Goal: Transaction & Acquisition: Purchase product/service

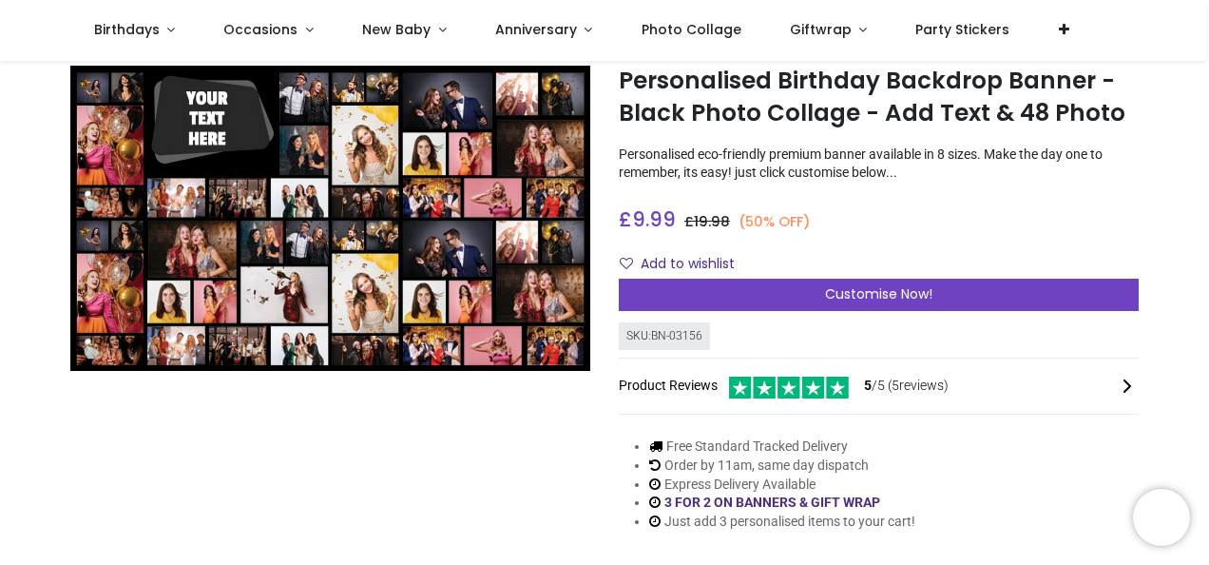
scroll to position [72, 0]
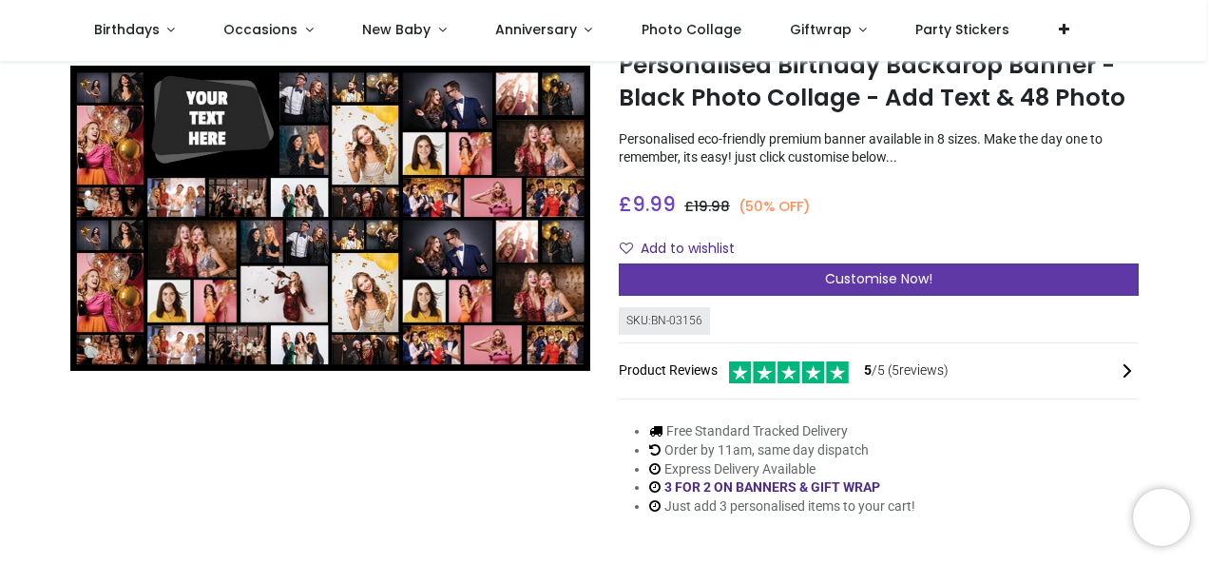
click at [952, 276] on div "Customise Now!" at bounding box center [879, 279] width 520 height 32
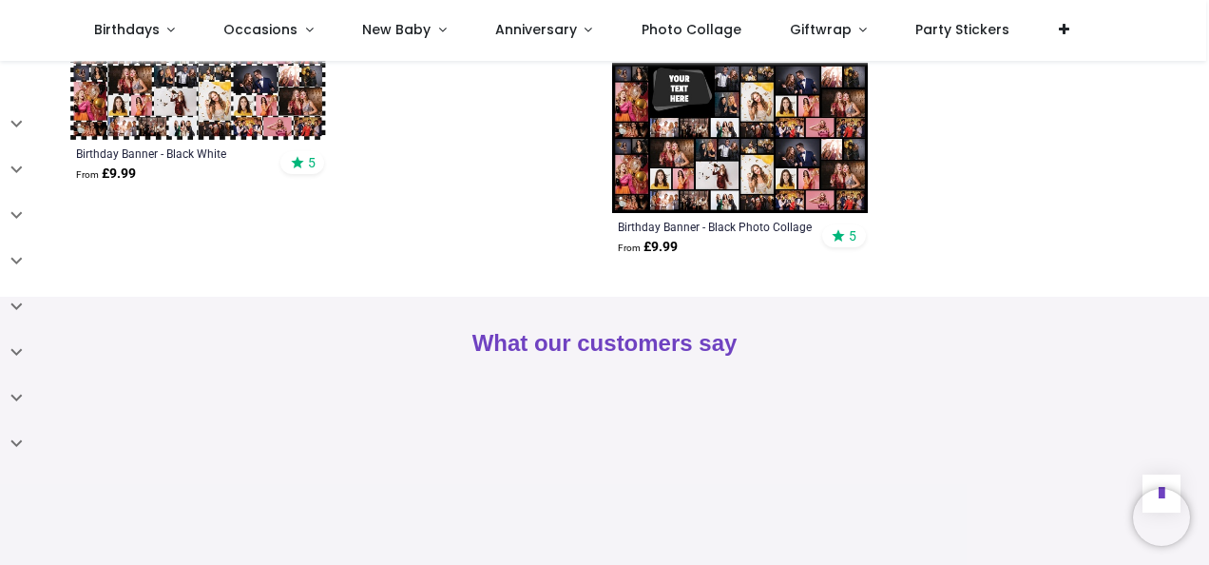
scroll to position [793, 0]
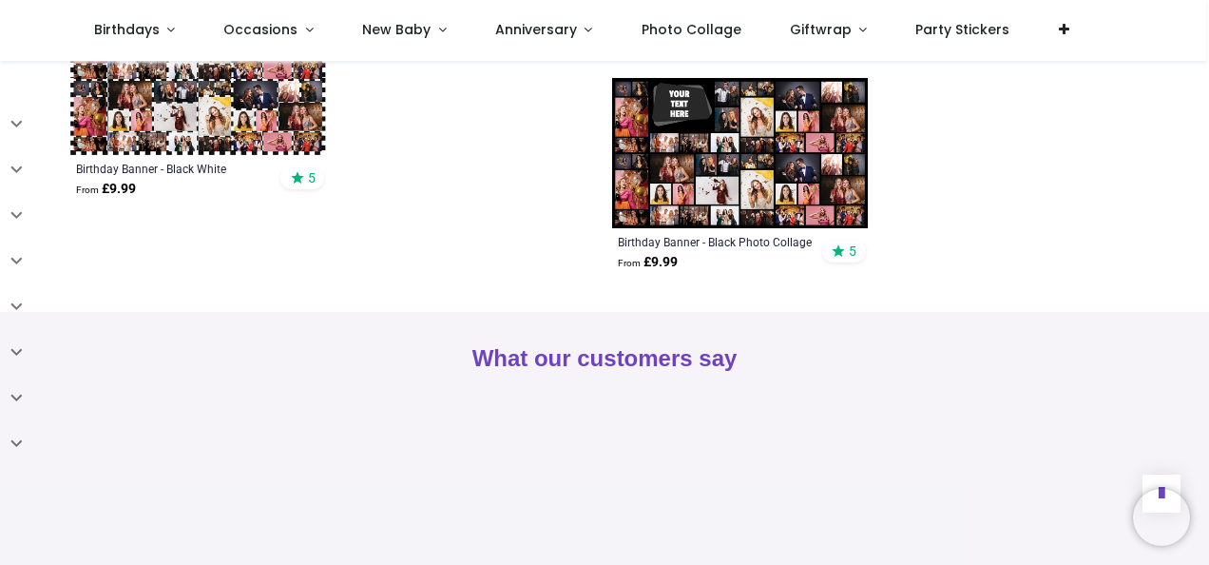
click at [783, 195] on img at bounding box center [740, 153] width 256 height 150
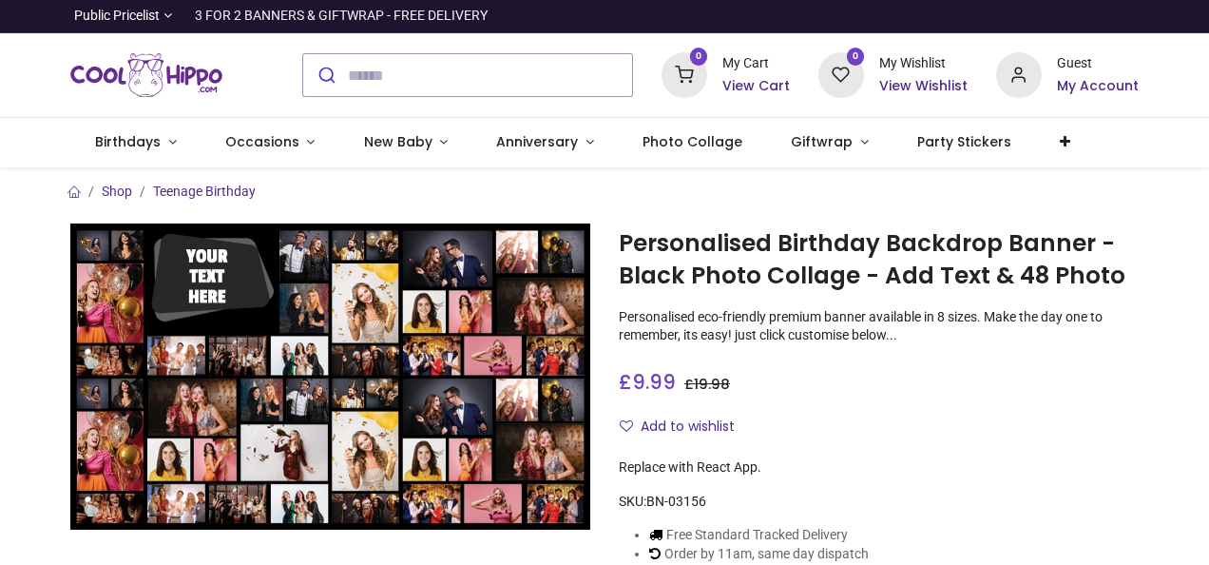
scroll to position [95, 0]
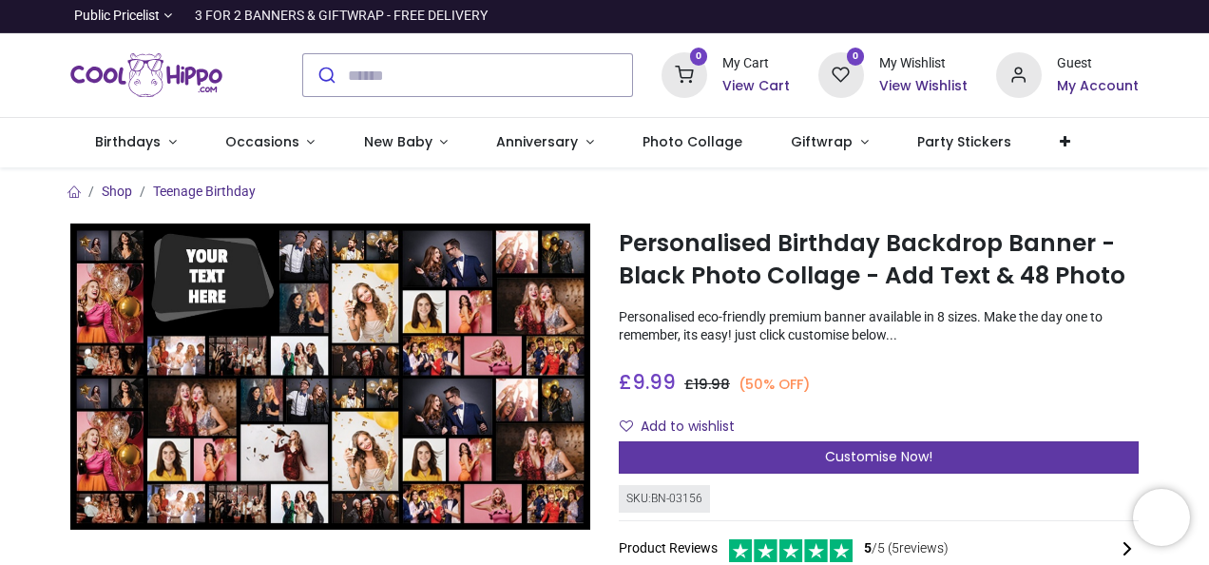
click at [980, 456] on div "Customise Now!" at bounding box center [879, 457] width 520 height 32
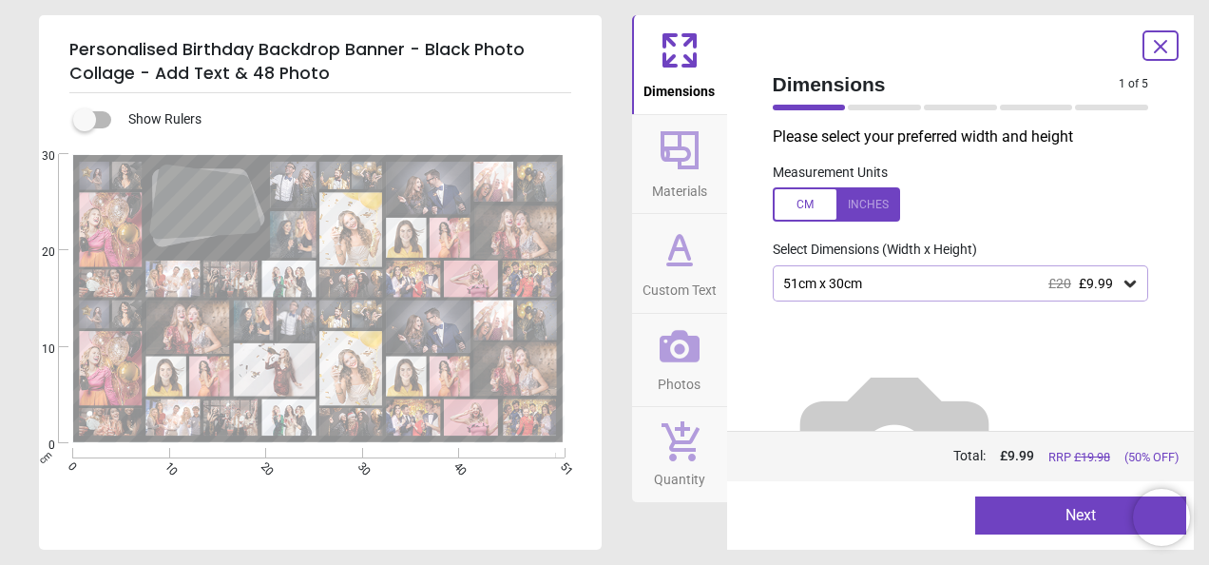
click at [1045, 295] on div "51cm x 30cm £20 £9.99" at bounding box center [961, 283] width 376 height 36
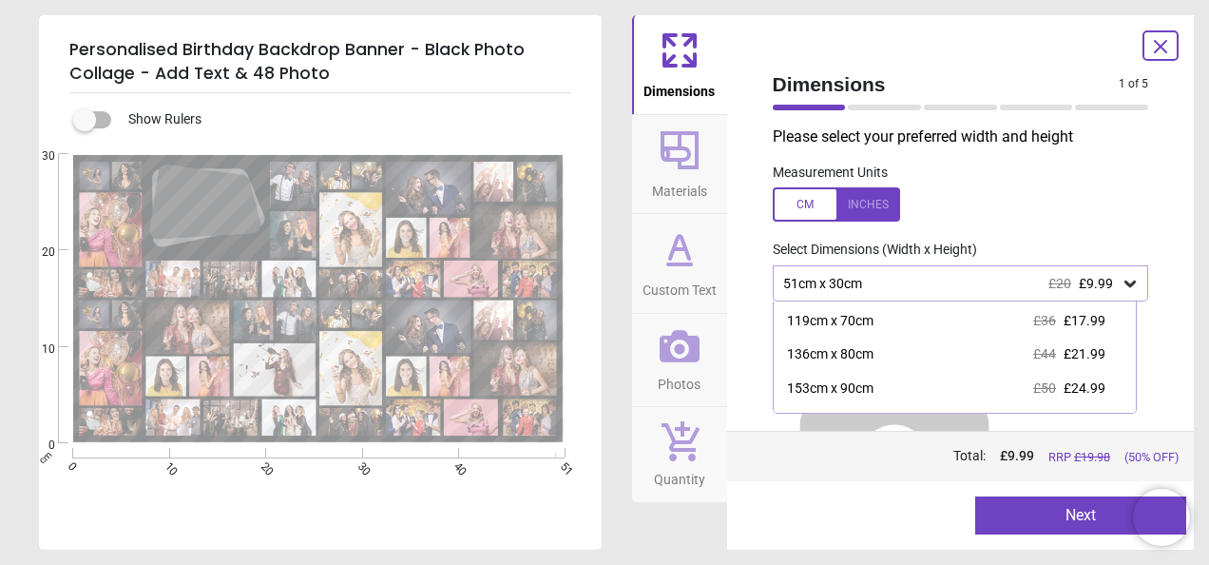
scroll to position [159, 0]
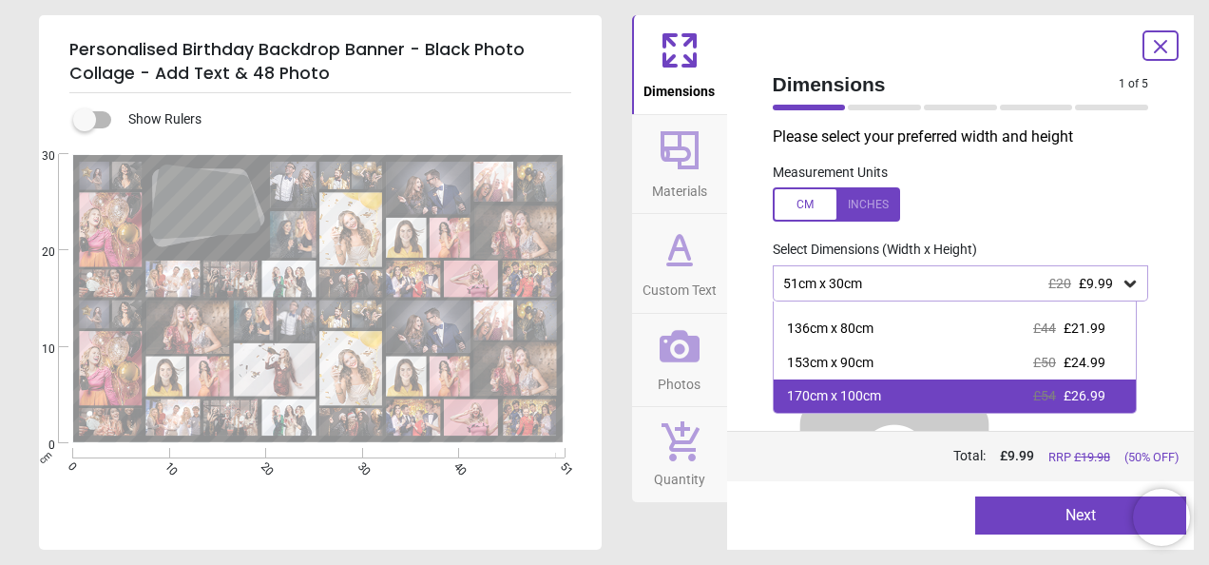
click at [1097, 403] on div "170cm x 100cm £54 £26.99" at bounding box center [955, 396] width 363 height 34
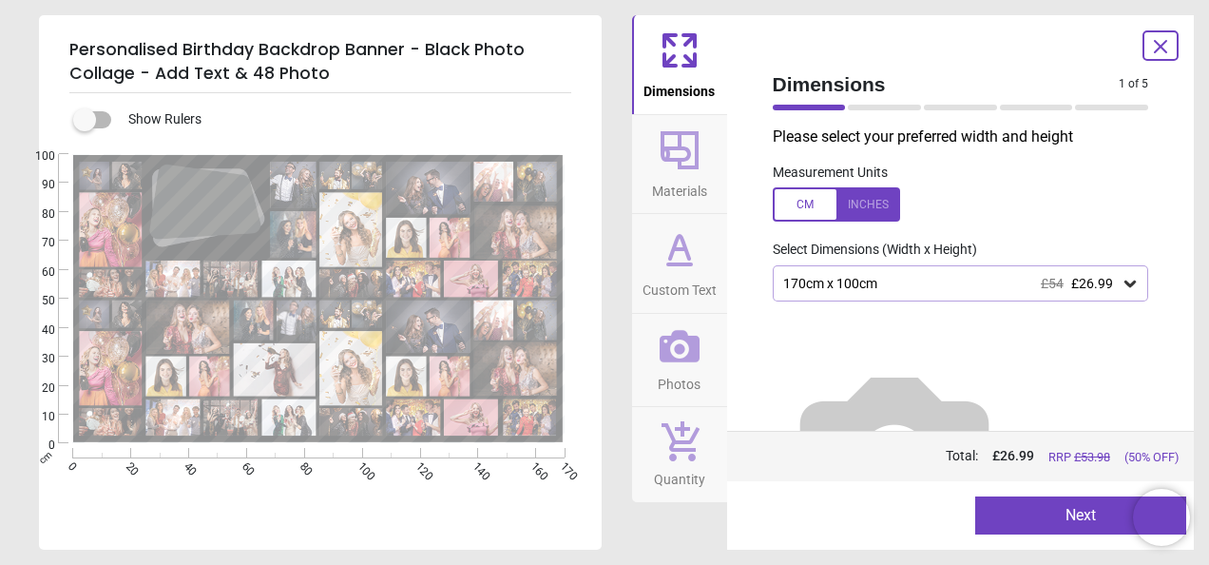
click at [698, 192] on span "Materials" at bounding box center [679, 187] width 55 height 29
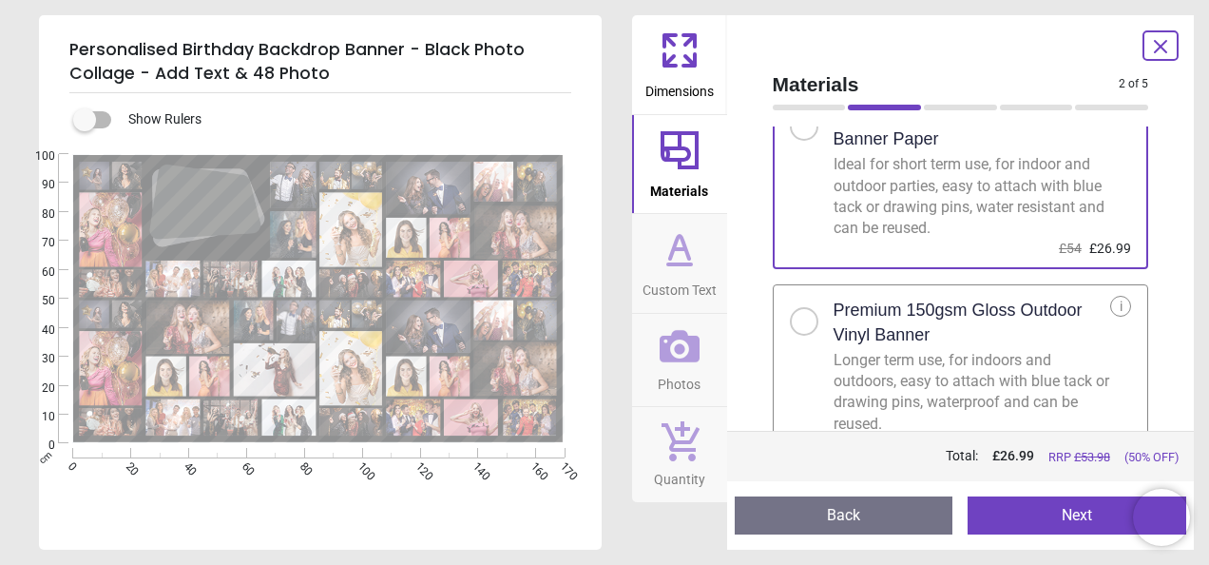
scroll to position [70, 0]
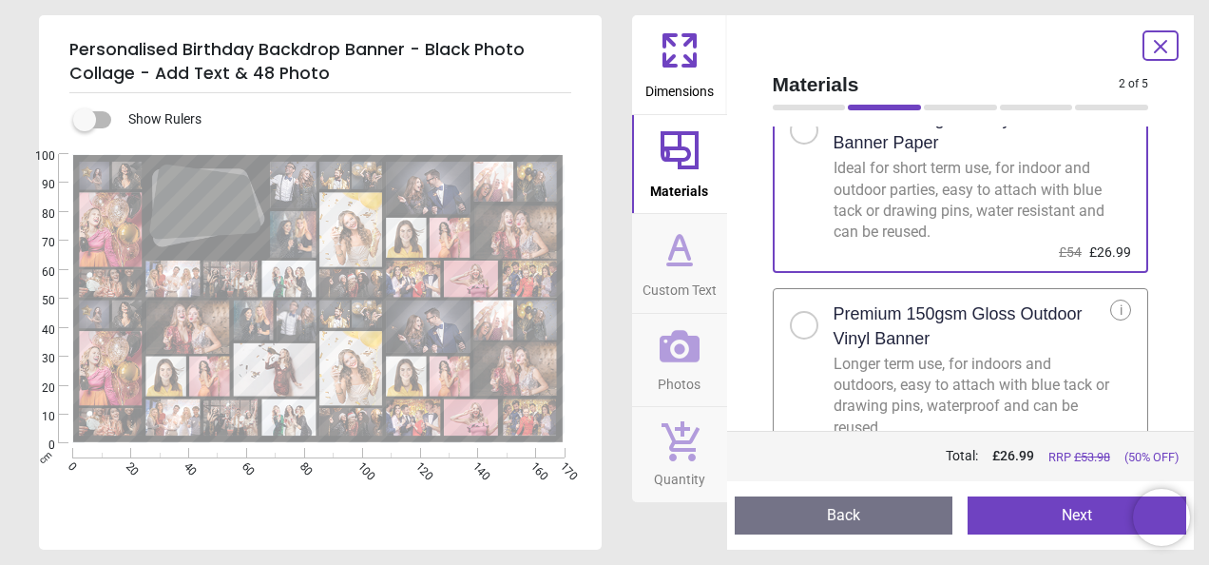
click at [1033, 331] on h2 "Premium 150gsm Gloss Outdoor Vinyl Banner" at bounding box center [973, 326] width 278 height 48
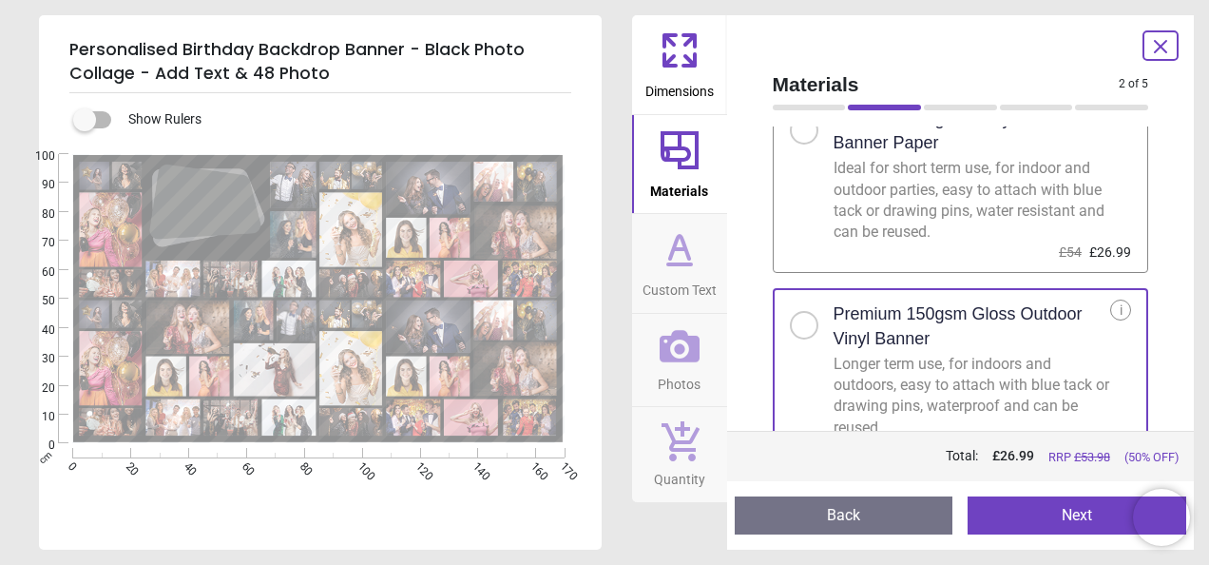
click at [704, 285] on span "Custom Text" at bounding box center [679, 286] width 74 height 29
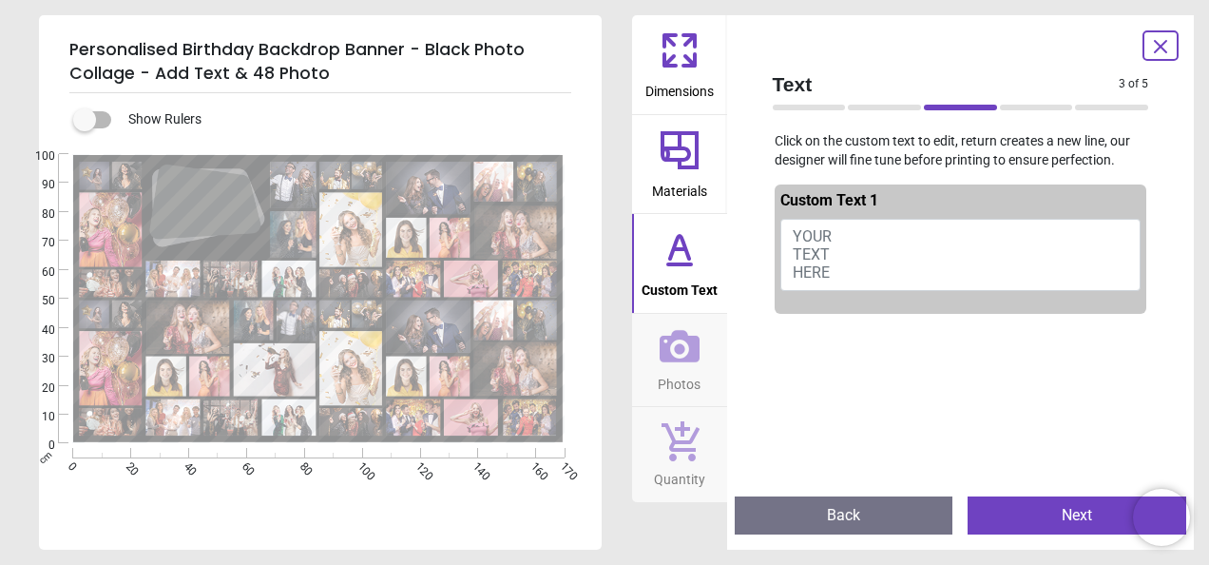
click at [827, 251] on button "YOUR TEXT HERE" at bounding box center [960, 255] width 361 height 72
click at [808, 250] on span "YOUR TEXT HERE" at bounding box center [812, 254] width 39 height 54
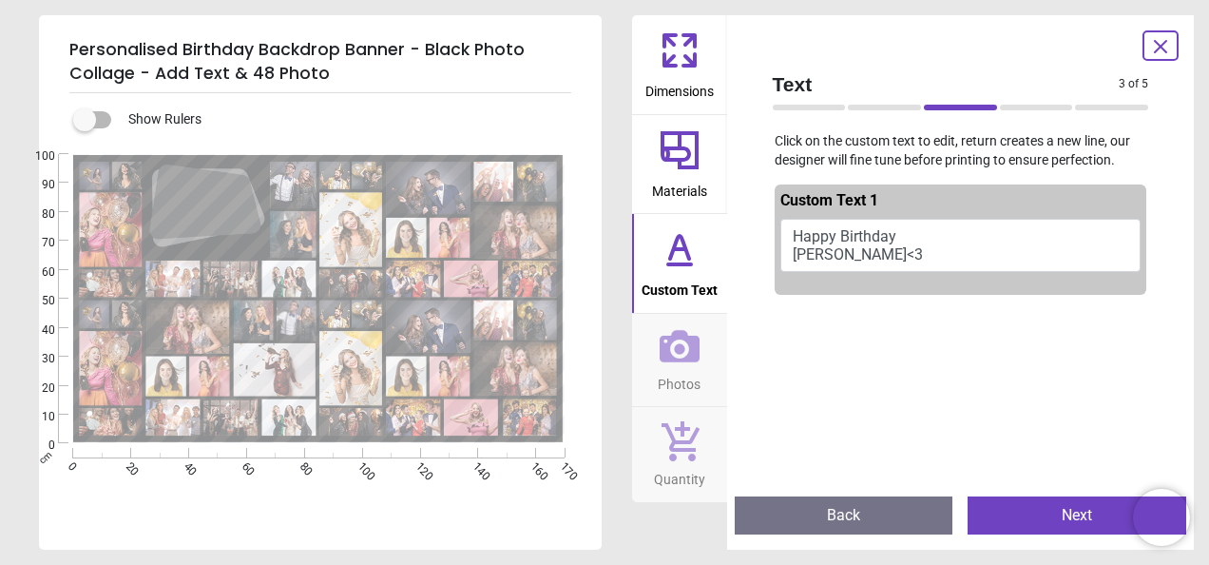
click at [821, 255] on button "Happy Birthday Tilly<3" at bounding box center [960, 245] width 361 height 53
click at [818, 250] on button "Happy Birthday Tilly<3" at bounding box center [960, 245] width 361 height 53
click at [837, 251] on button "Happy Birthday Tilly<3" at bounding box center [960, 245] width 361 height 53
type textarea "**********"
click at [698, 361] on icon at bounding box center [680, 346] width 40 height 40
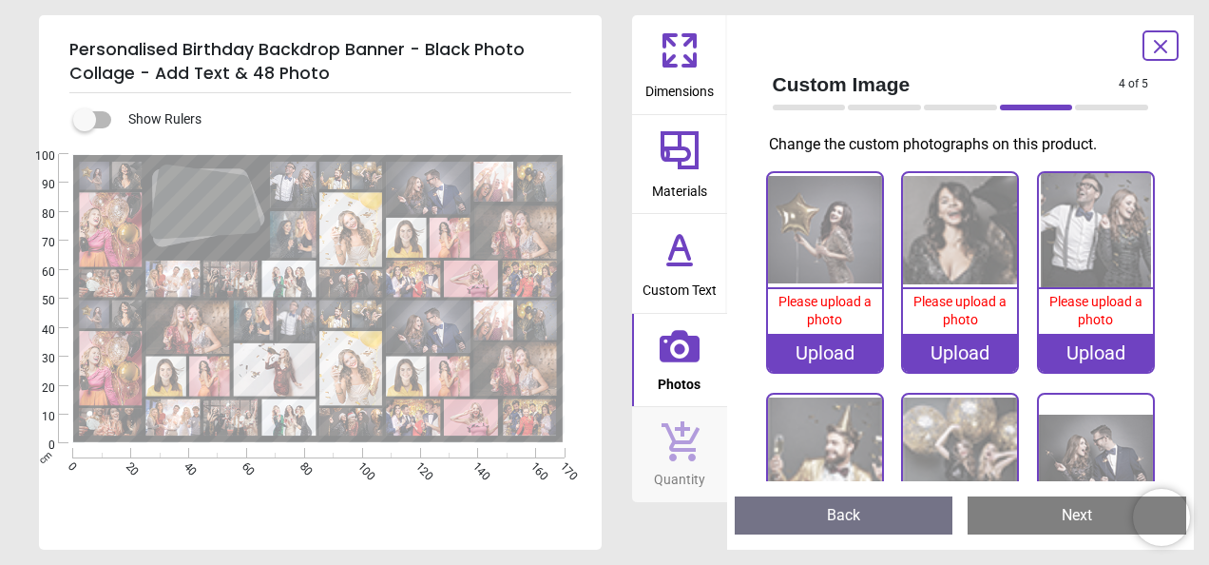
click at [770, 474] on img at bounding box center [825, 451] width 114 height 114
click at [819, 348] on div "Upload" at bounding box center [825, 353] width 114 height 38
click at [806, 352] on div "Upload" at bounding box center [825, 353] width 114 height 38
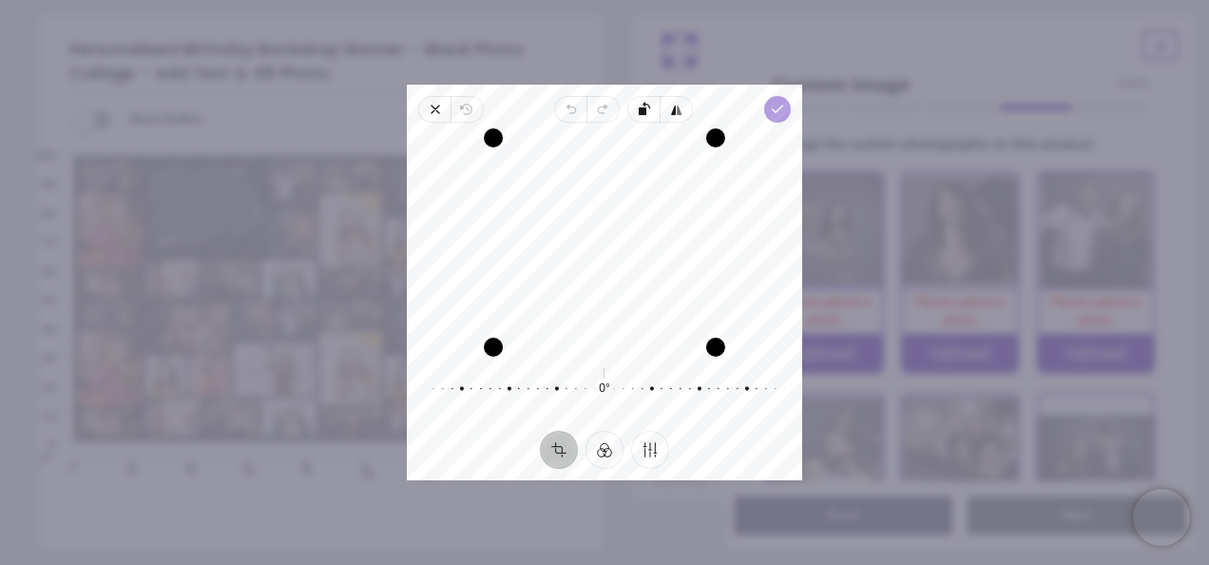
click at [773, 111] on icon "button" at bounding box center [777, 109] width 15 height 15
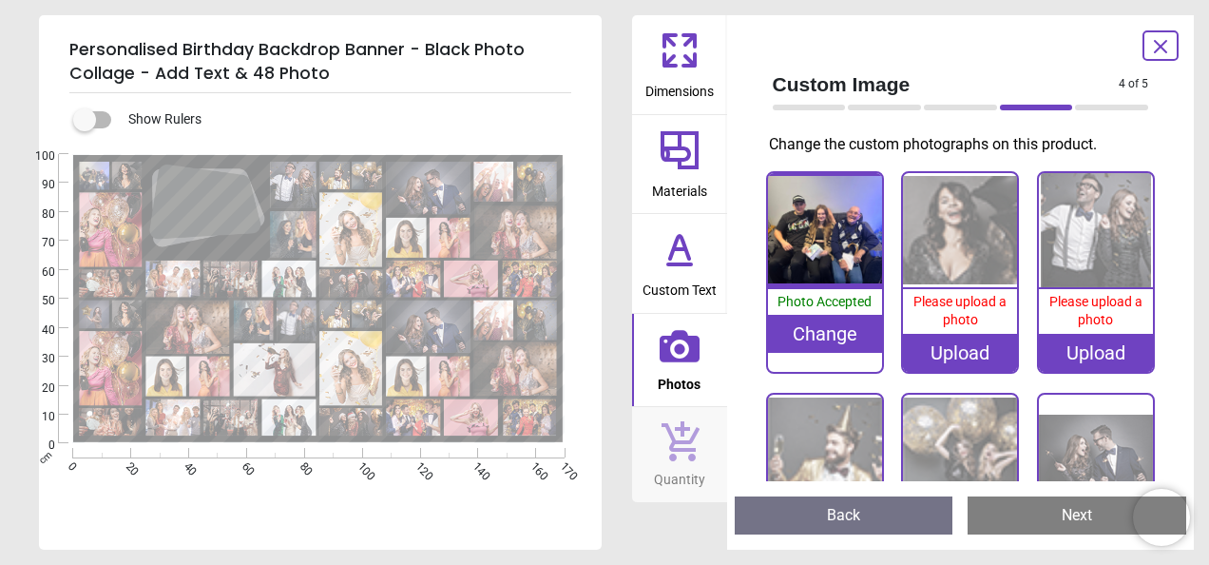
click at [945, 255] on img at bounding box center [960, 230] width 114 height 114
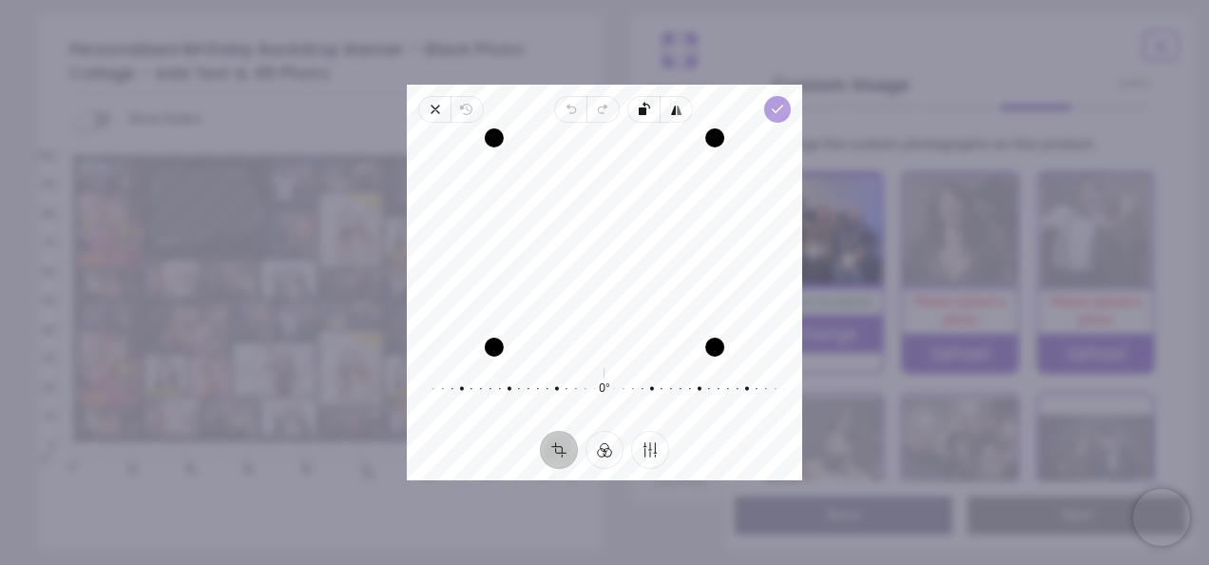
click at [779, 118] on span "Done" at bounding box center [777, 109] width 27 height 27
